Goal: Check status: Check status

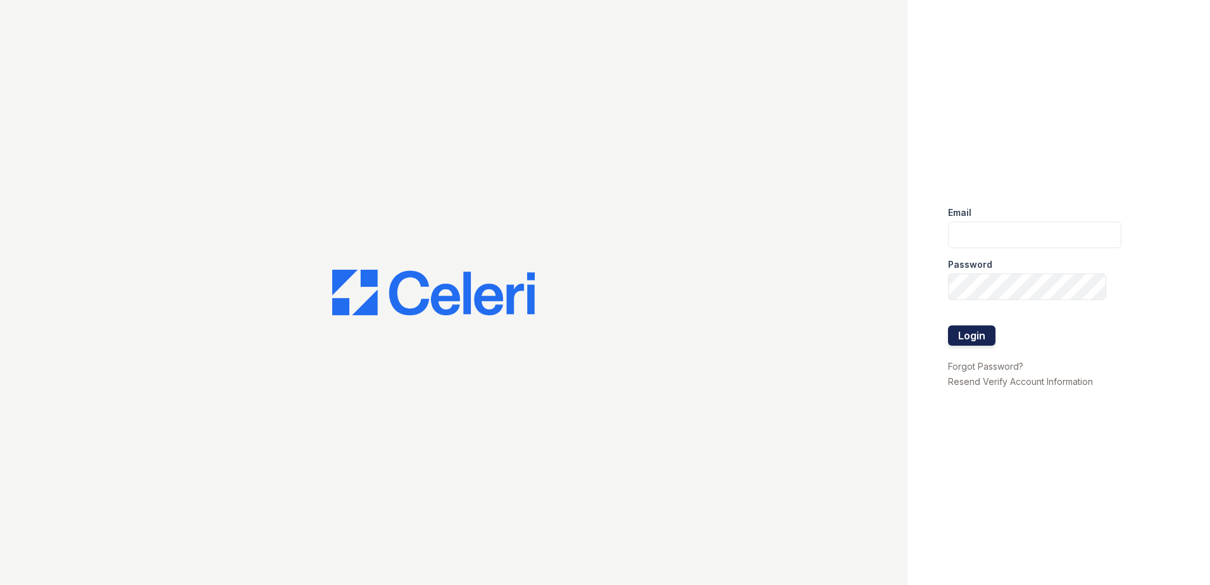
type input "[EMAIL_ADDRESS][DOMAIN_NAME]"
click at [970, 343] on button "Login" at bounding box center [971, 335] width 47 height 20
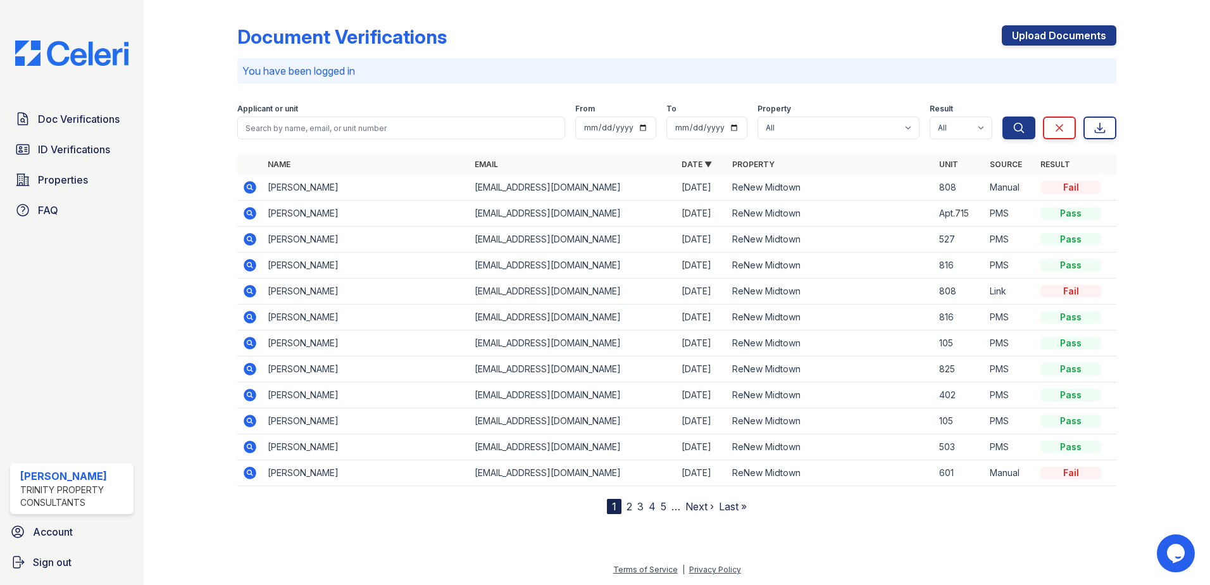
click at [250, 342] on icon at bounding box center [248, 341] width 3 height 3
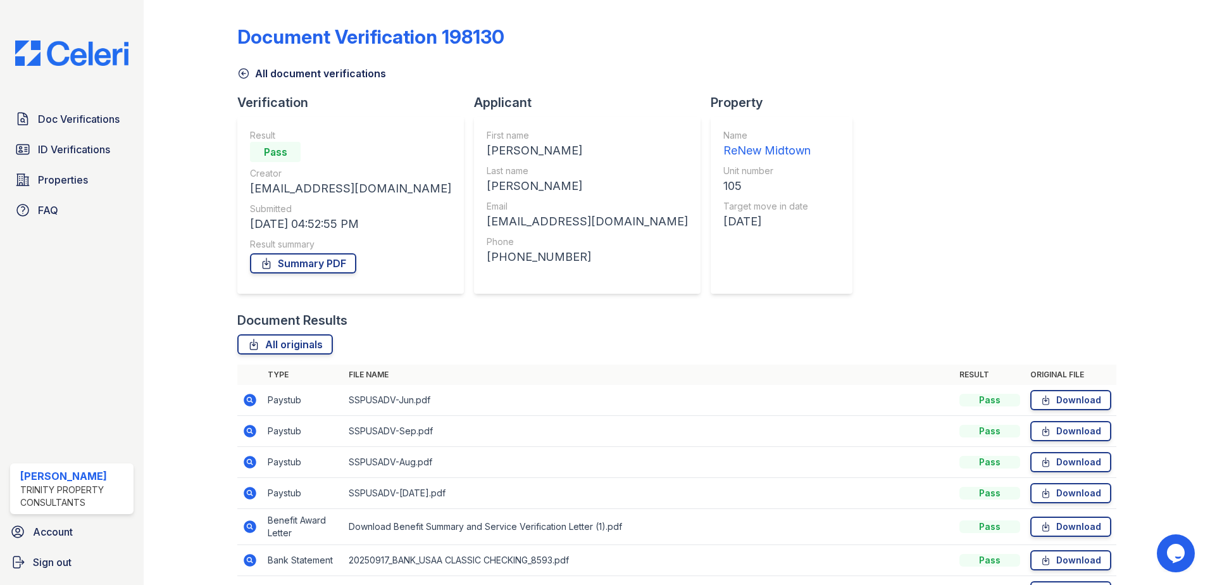
click at [245, 74] on icon at bounding box center [243, 73] width 13 height 13
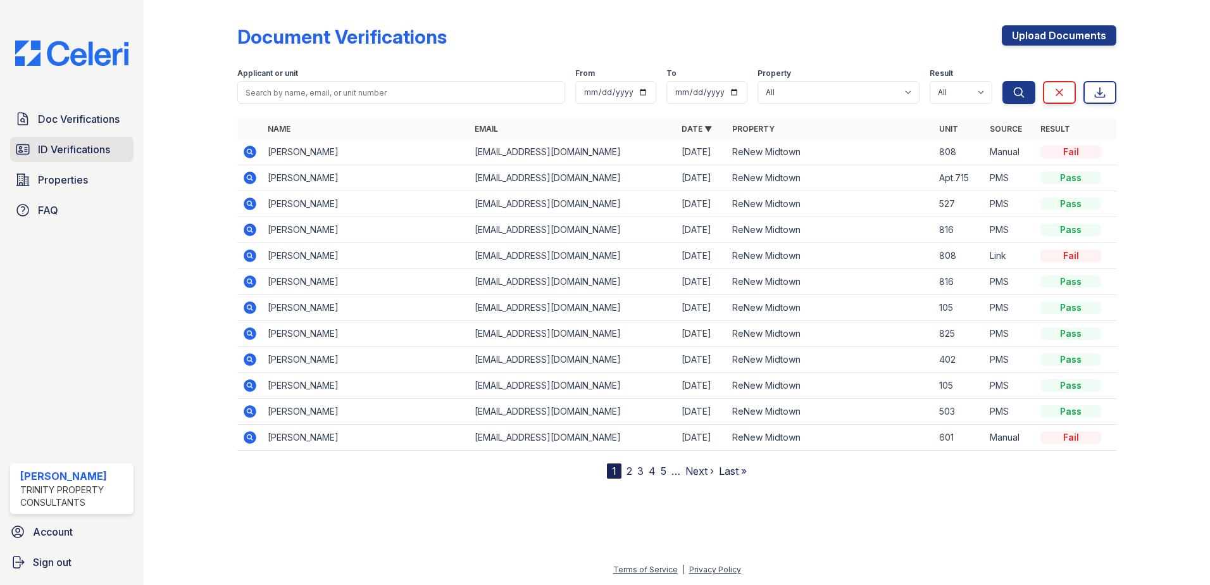
click at [66, 143] on span "ID Verifications" at bounding box center [74, 149] width 72 height 15
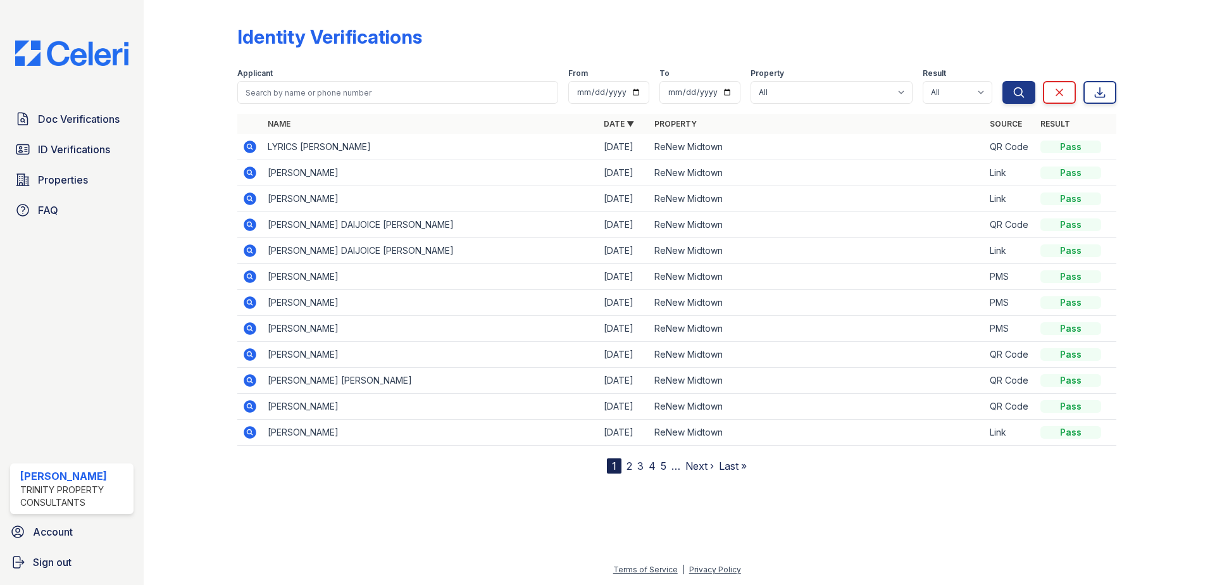
click at [628, 468] on link "2" at bounding box center [630, 465] width 6 height 13
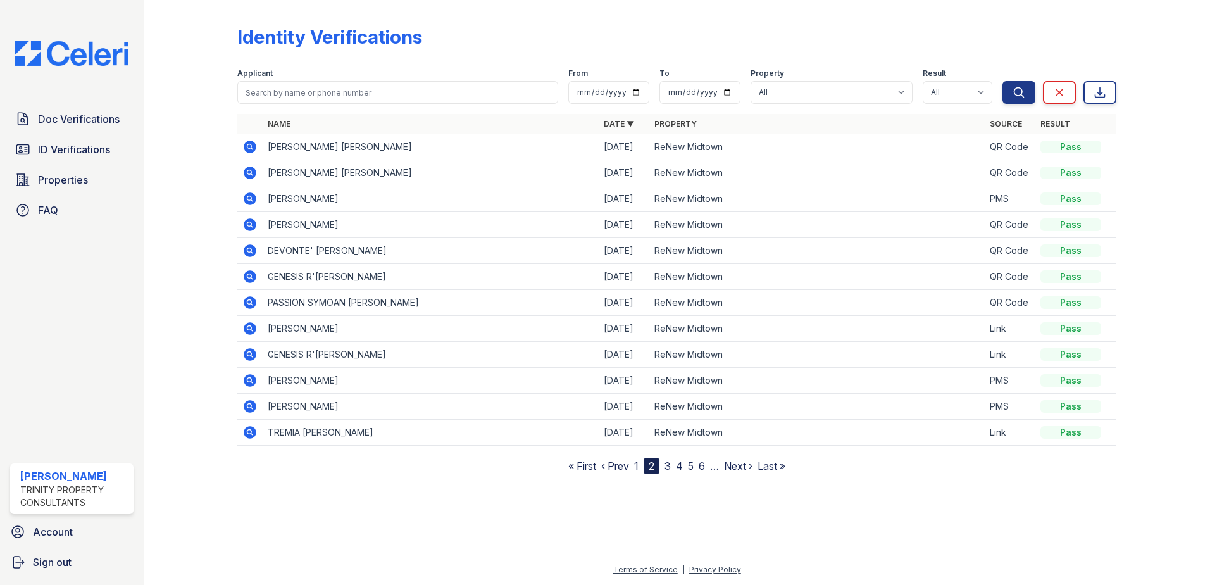
click at [246, 378] on icon at bounding box center [250, 380] width 13 height 13
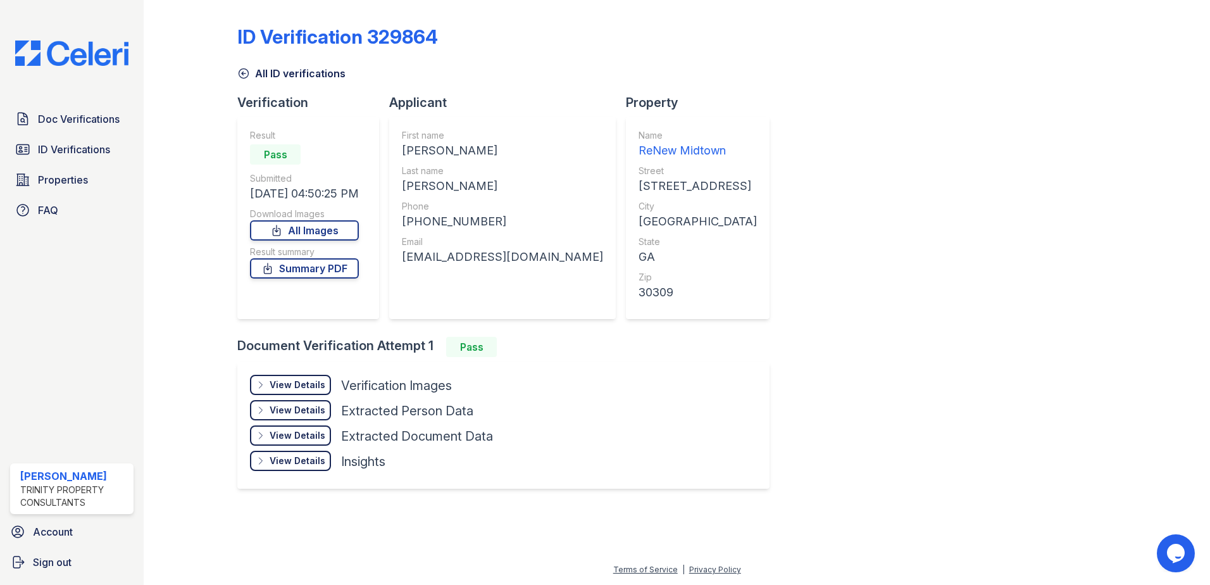
click at [311, 382] on div "View Details" at bounding box center [298, 384] width 56 height 13
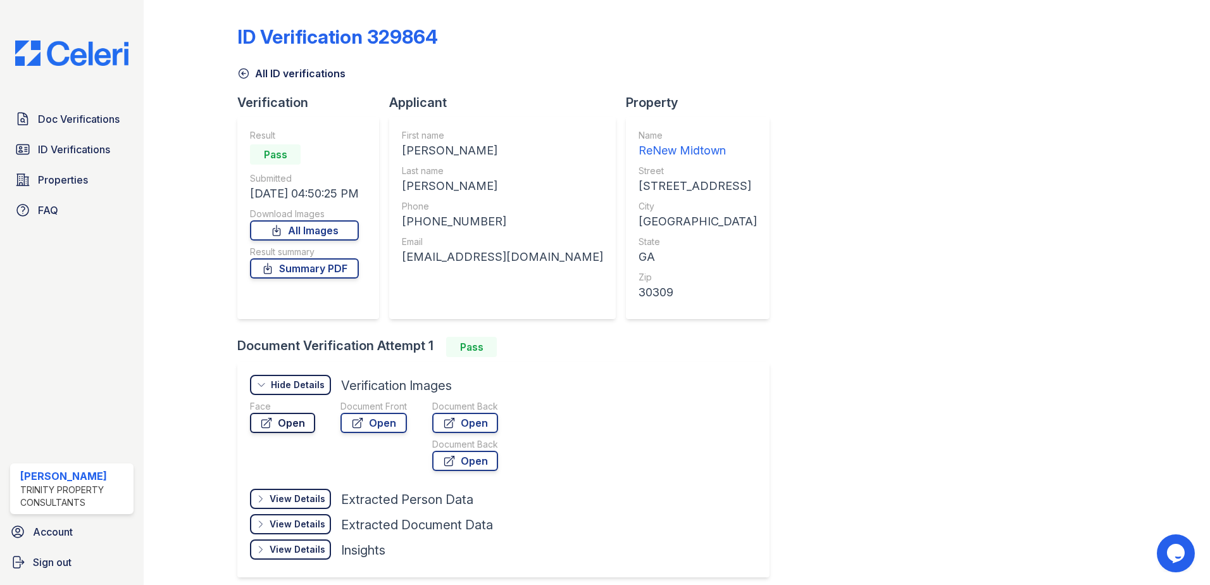
click at [306, 427] on link "Open" at bounding box center [282, 423] width 65 height 20
click at [380, 421] on link "Open" at bounding box center [373, 423] width 66 height 20
click at [295, 552] on div "View Details" at bounding box center [298, 549] width 56 height 13
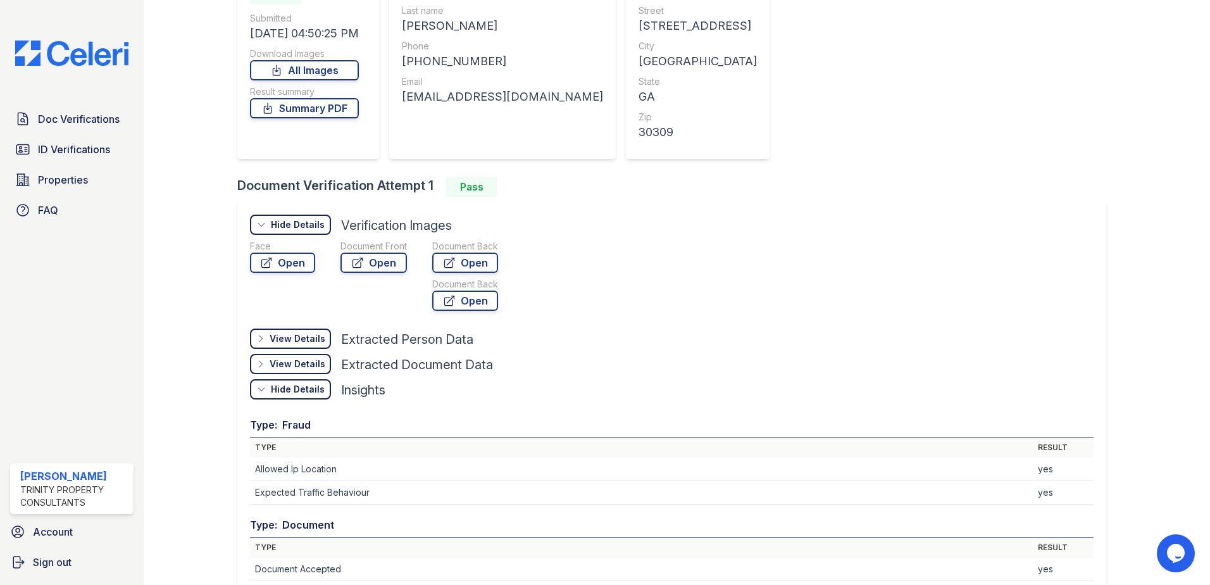
scroll to position [190, 0]
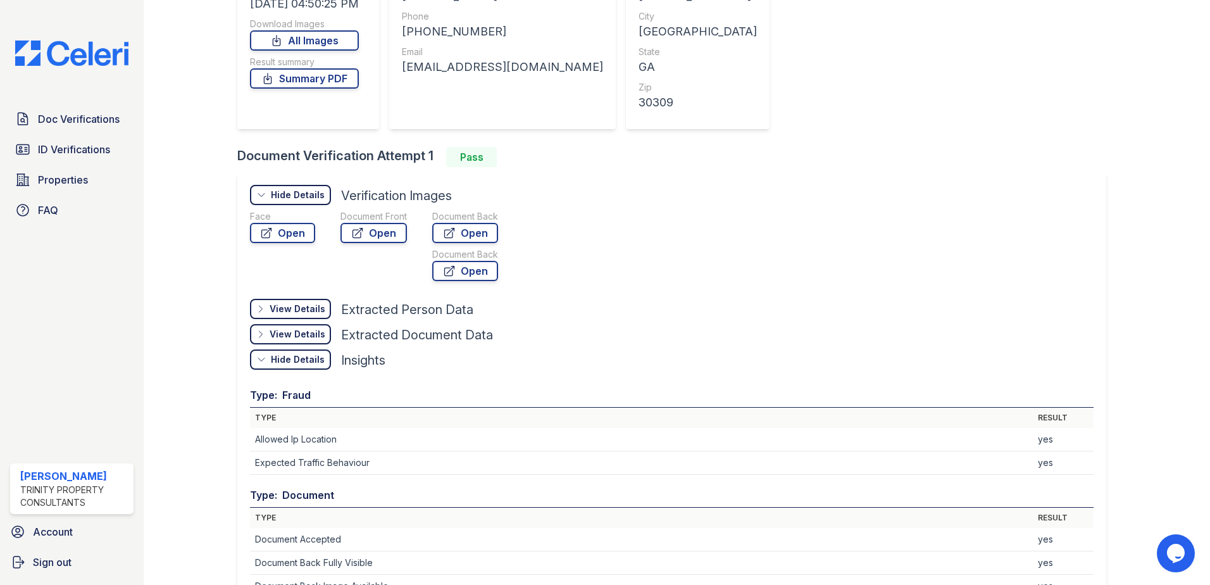
click at [302, 333] on div "View Details" at bounding box center [298, 334] width 56 height 13
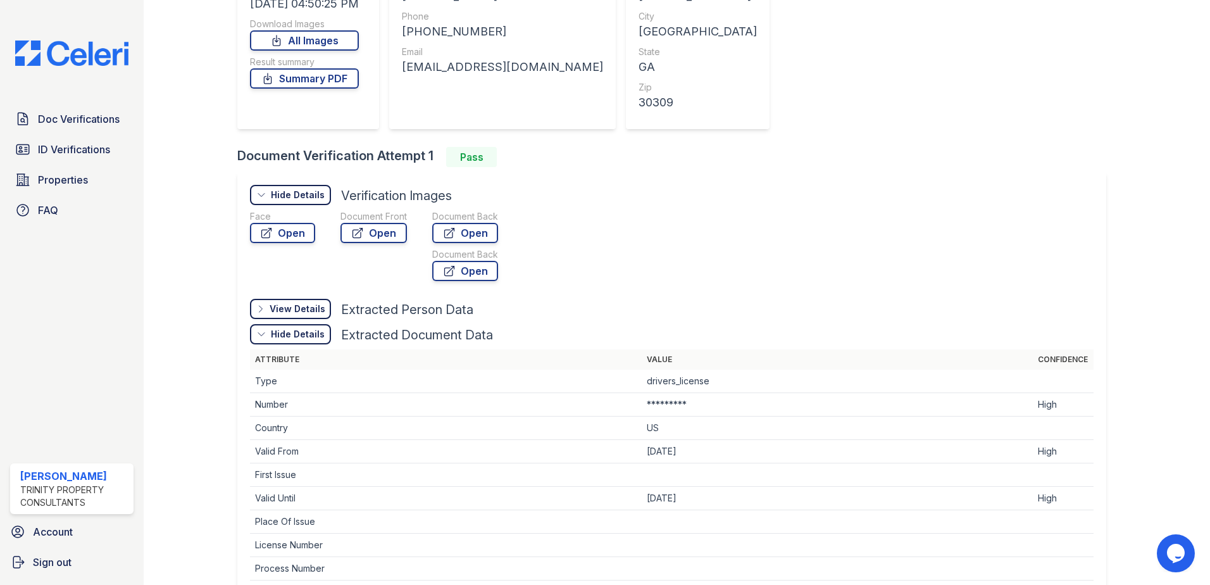
click at [302, 307] on div "View Details" at bounding box center [298, 308] width 56 height 13
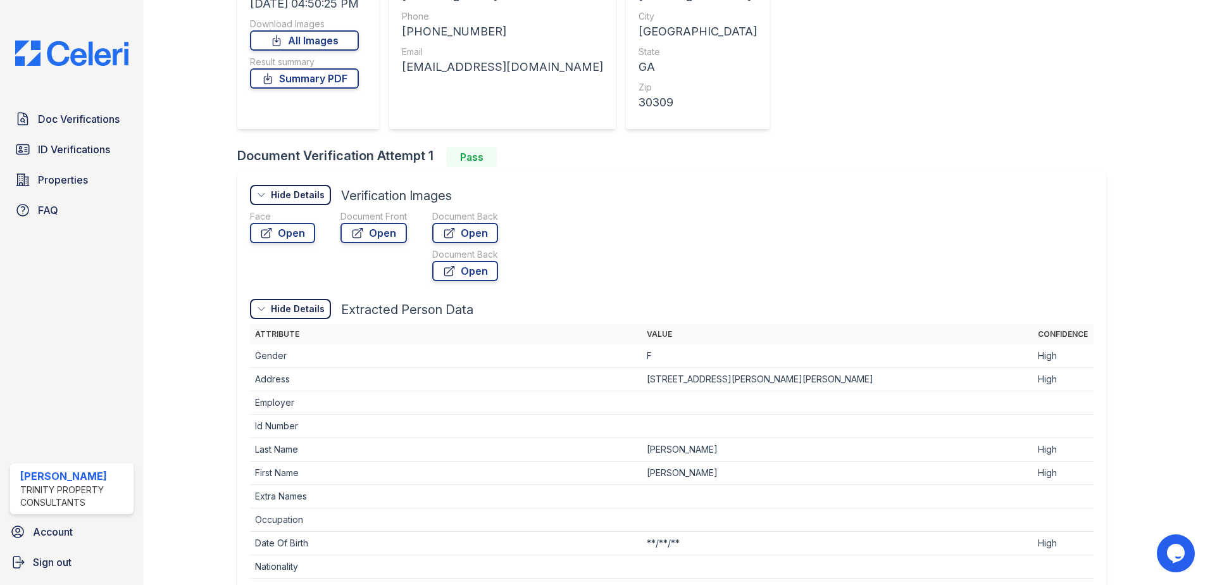
click at [302, 307] on div "Hide Details" at bounding box center [298, 308] width 54 height 13
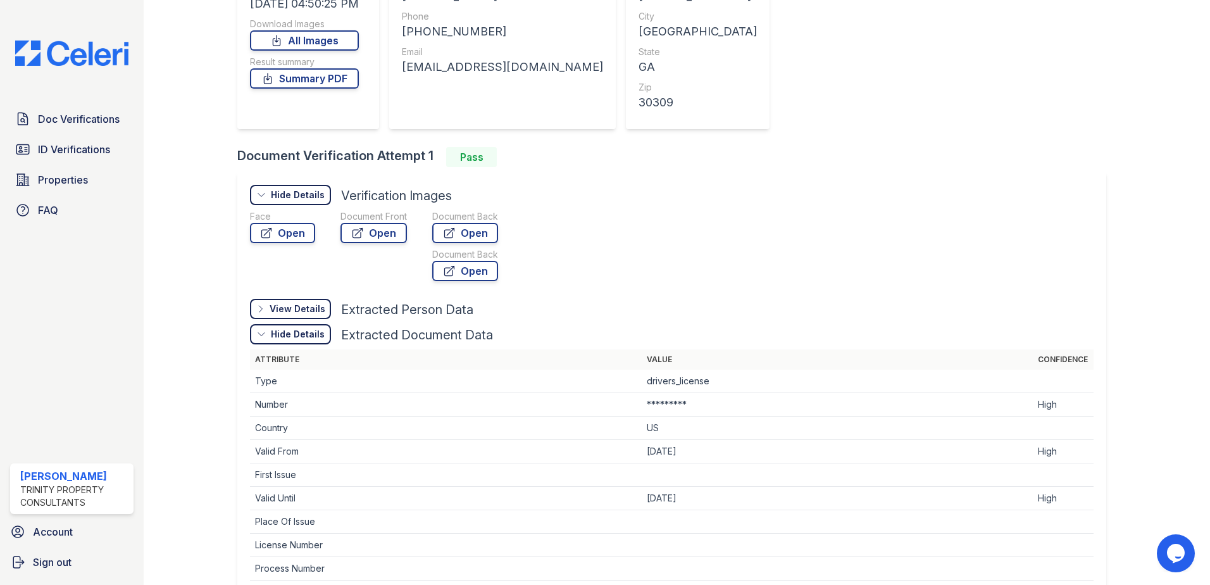
click at [694, 272] on div "Face Open Document Front Open Document Back Open Document Back Open" at bounding box center [672, 248] width 844 height 76
click at [303, 84] on link "Summary PDF" at bounding box center [304, 78] width 109 height 20
click at [55, 122] on span "Doc Verifications" at bounding box center [79, 118] width 82 height 15
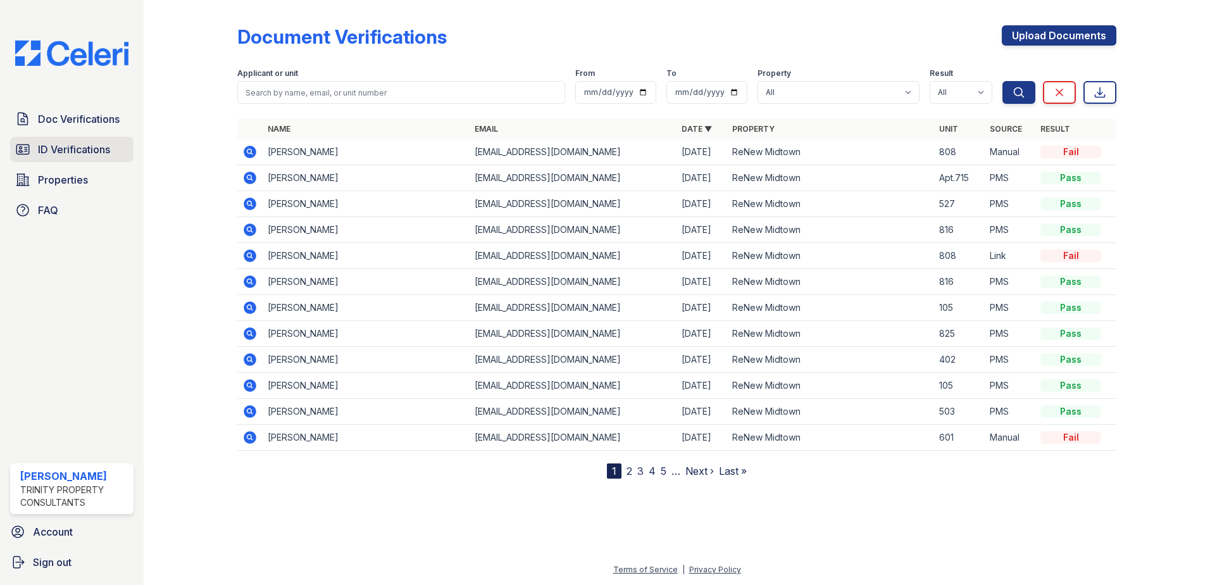
click at [96, 153] on span "ID Verifications" at bounding box center [74, 149] width 72 height 15
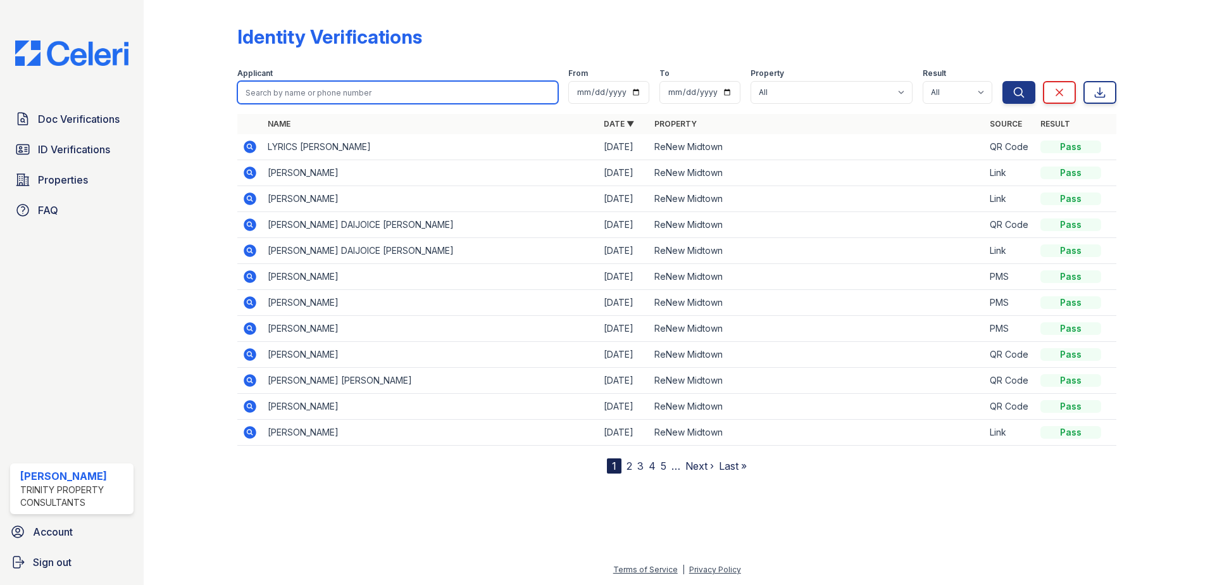
click at [308, 92] on input "search" at bounding box center [397, 92] width 321 height 23
type input "ying"
click at [1002, 81] on button "Search" at bounding box center [1018, 92] width 33 height 23
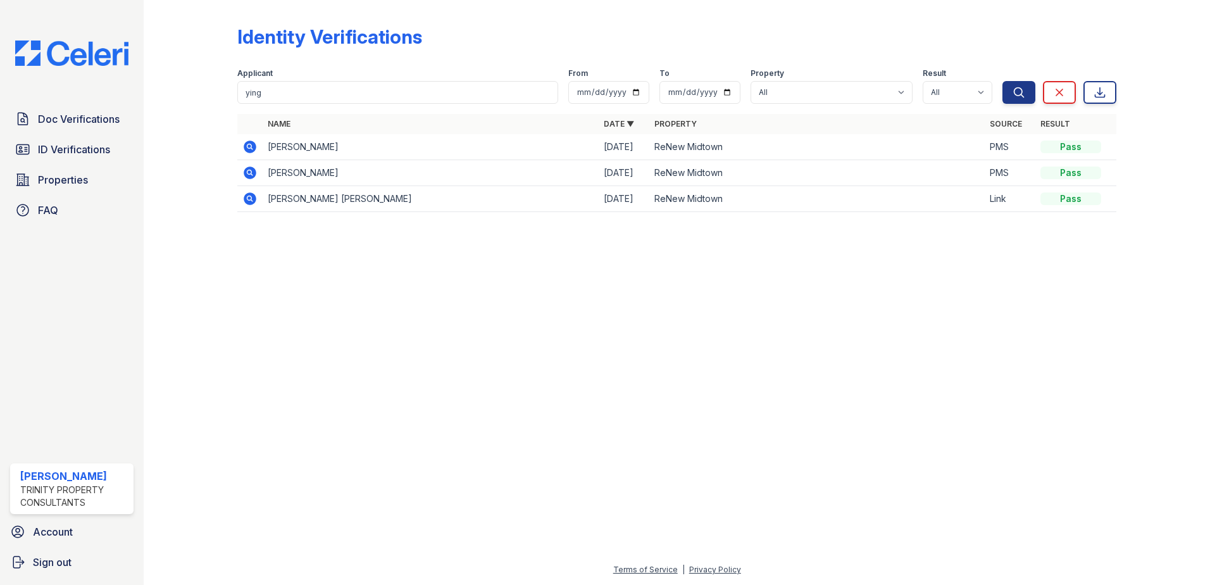
click at [248, 201] on icon at bounding box center [250, 198] width 13 height 13
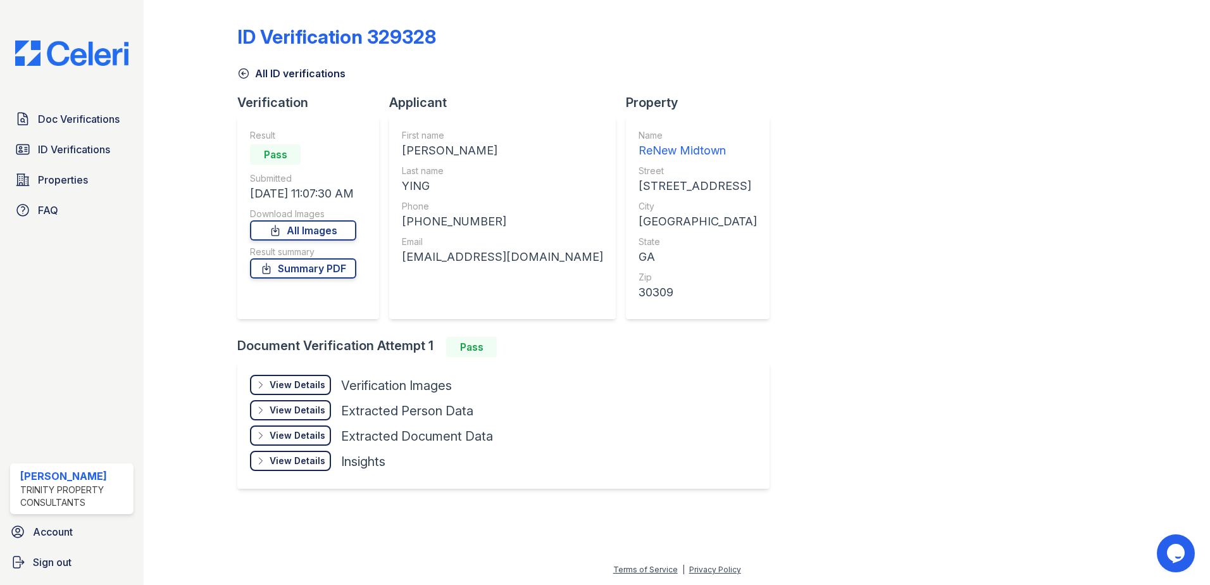
click at [272, 385] on div "View Details" at bounding box center [298, 384] width 56 height 13
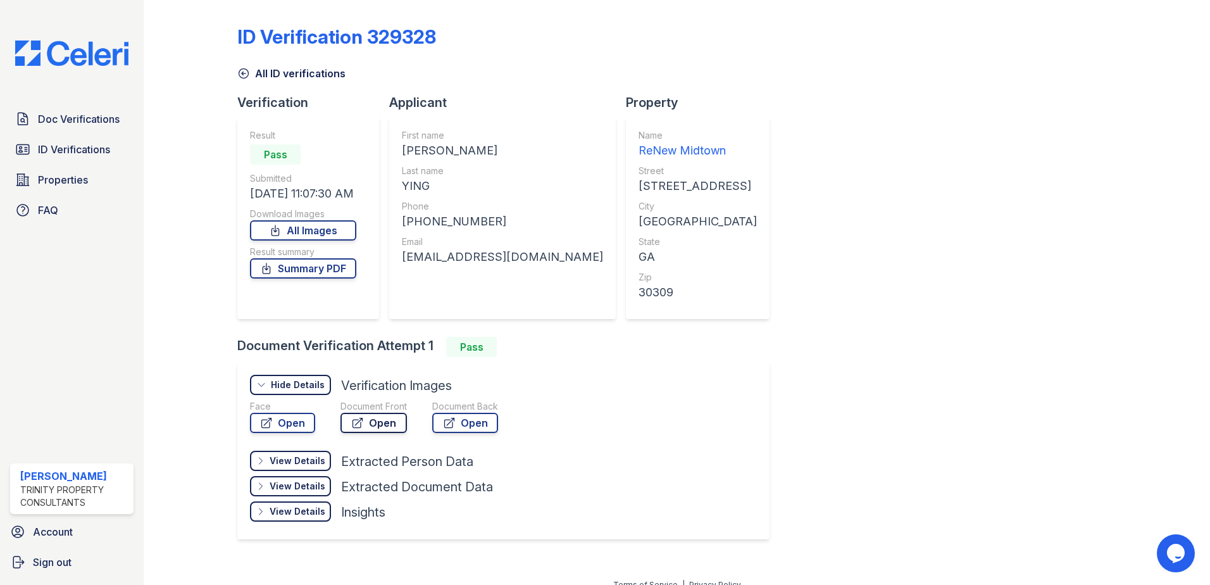
click at [378, 420] on link "Open" at bounding box center [373, 423] width 66 height 20
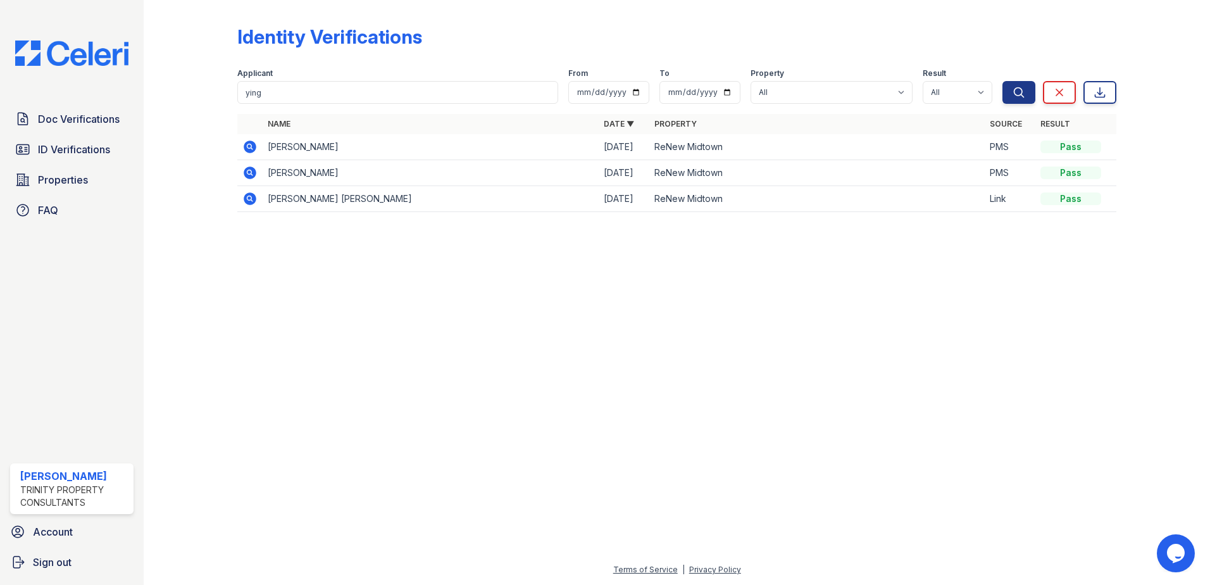
click at [247, 170] on icon at bounding box center [250, 172] width 13 height 13
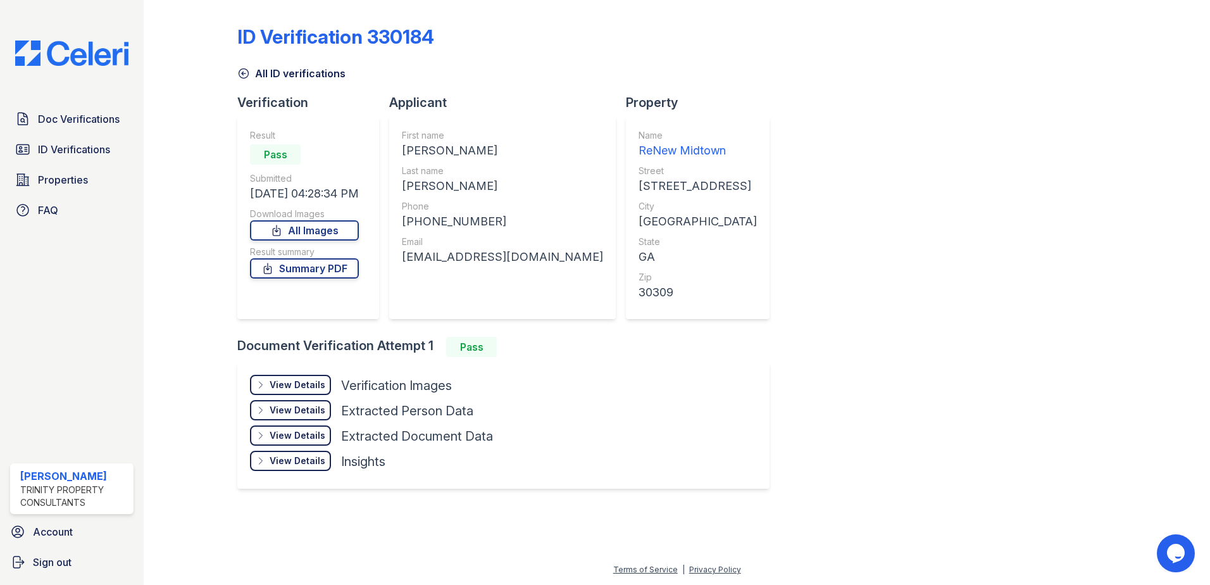
click at [307, 385] on div "View Details" at bounding box center [298, 384] width 56 height 13
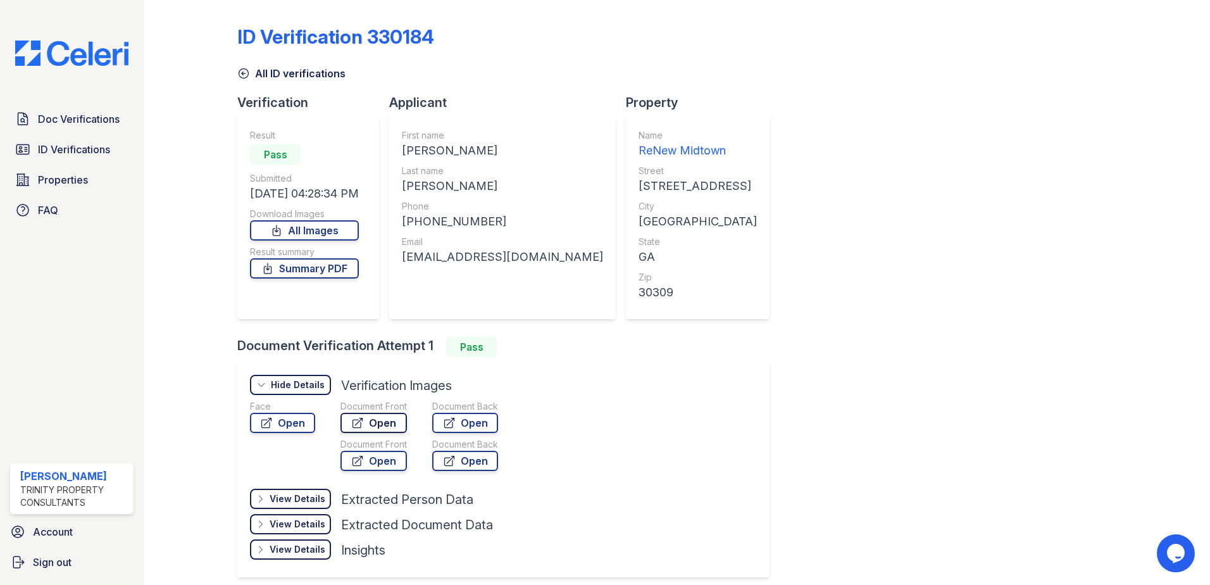
click at [378, 421] on link "Open" at bounding box center [373, 423] width 66 height 20
click at [1081, 197] on div "ID Verification 330184 All ID verifications Verification Result Pass Submitted …" at bounding box center [676, 300] width 879 height 590
click at [82, 157] on span "ID Verifications" at bounding box center [74, 149] width 72 height 15
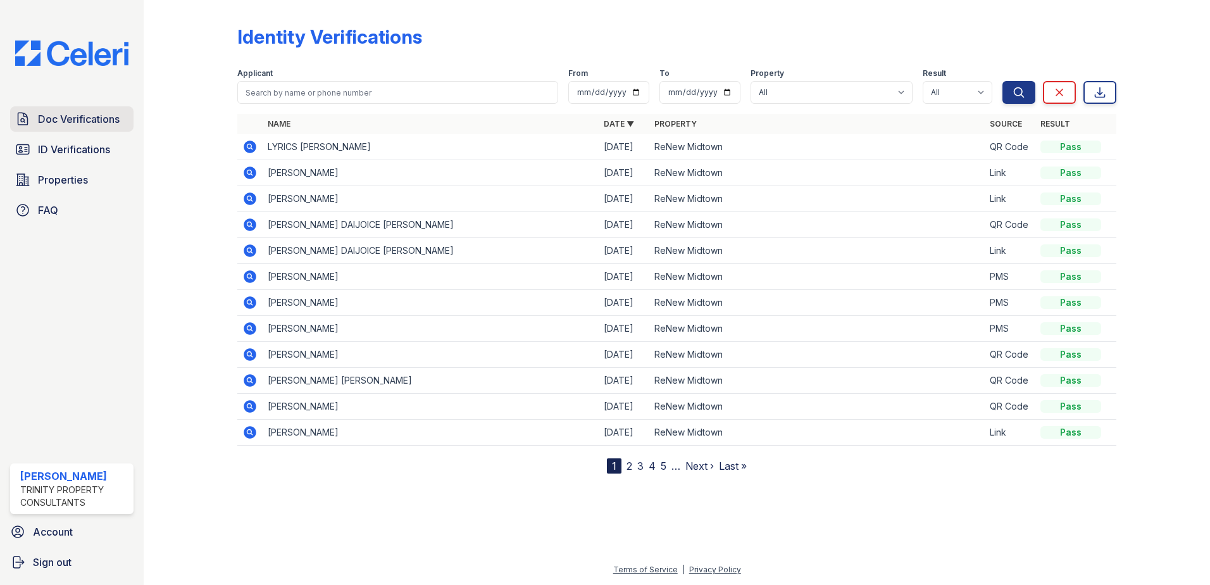
click at [111, 127] on span "Doc Verifications" at bounding box center [79, 118] width 82 height 15
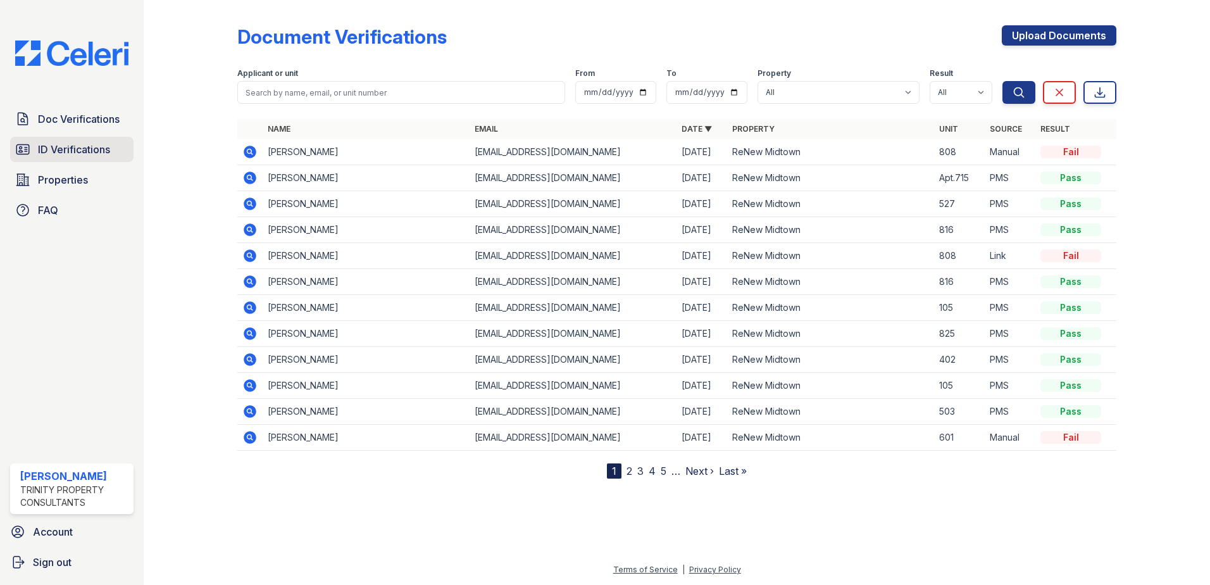
click at [86, 146] on span "ID Verifications" at bounding box center [74, 149] width 72 height 15
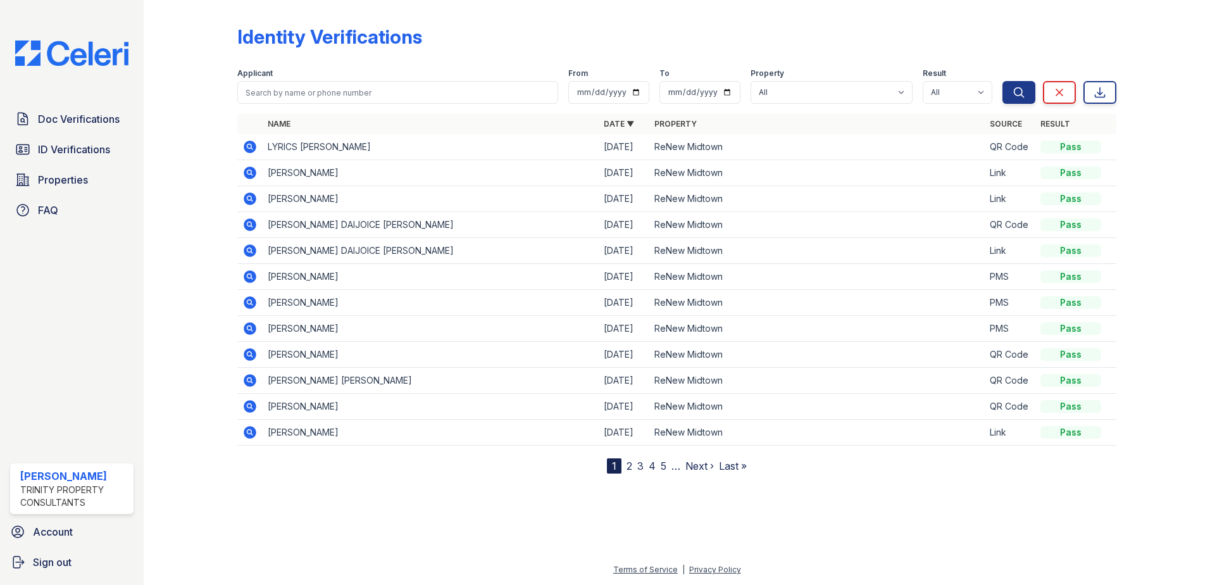
click at [628, 465] on link "2" at bounding box center [630, 465] width 6 height 13
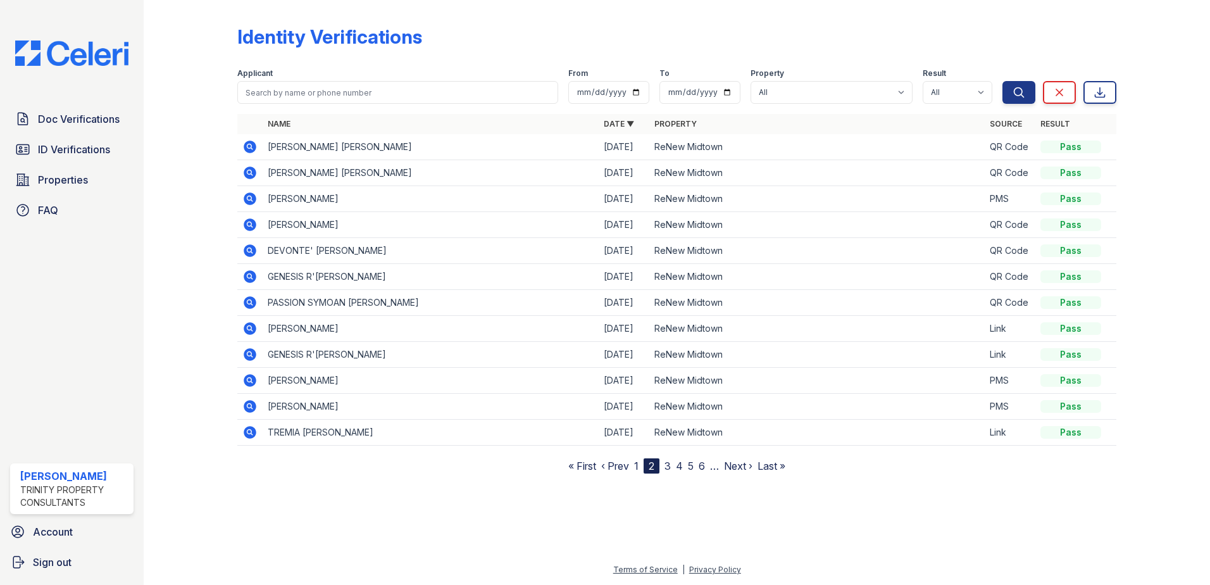
click at [737, 466] on link "Next ›" at bounding box center [738, 465] width 28 height 13
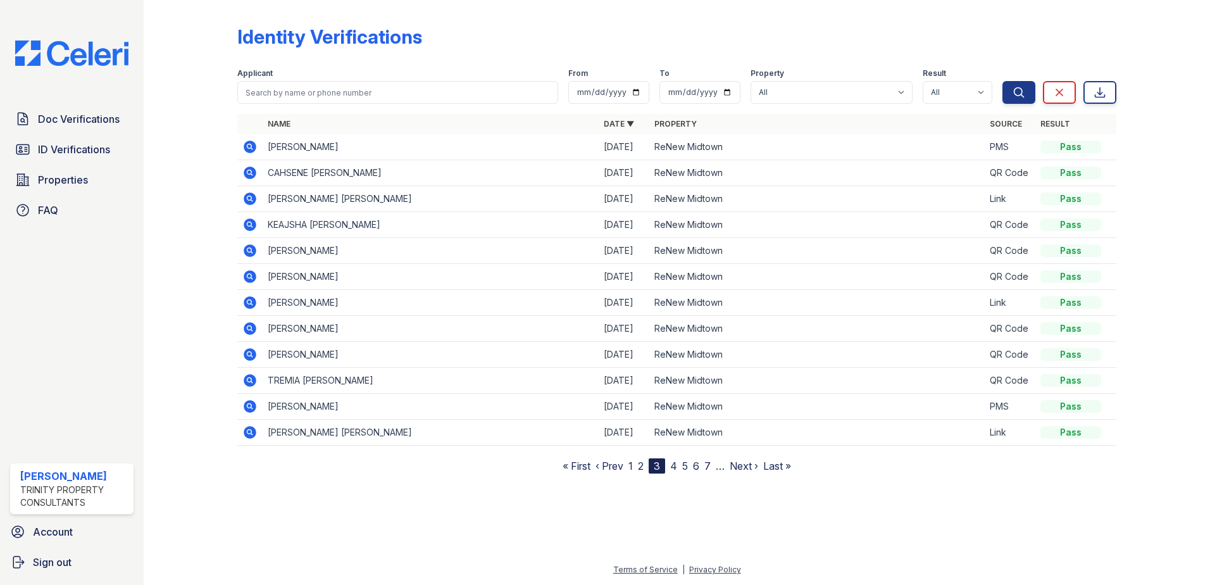
click at [254, 197] on icon at bounding box center [250, 198] width 13 height 13
